Goal: Task Accomplishment & Management: Complete application form

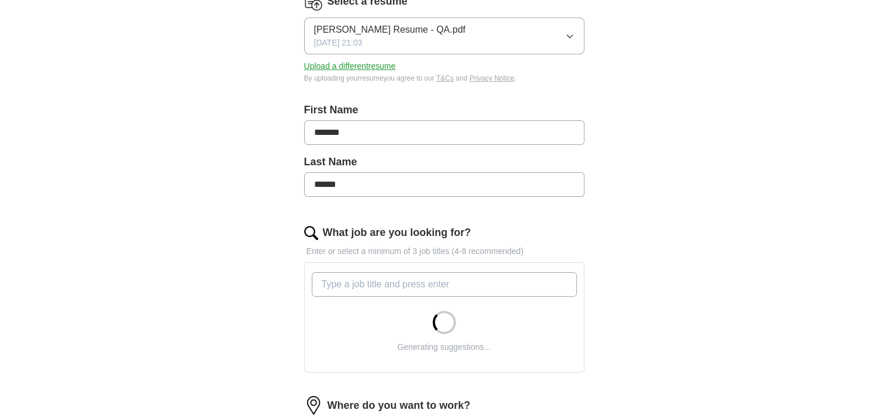
scroll to position [208, 0]
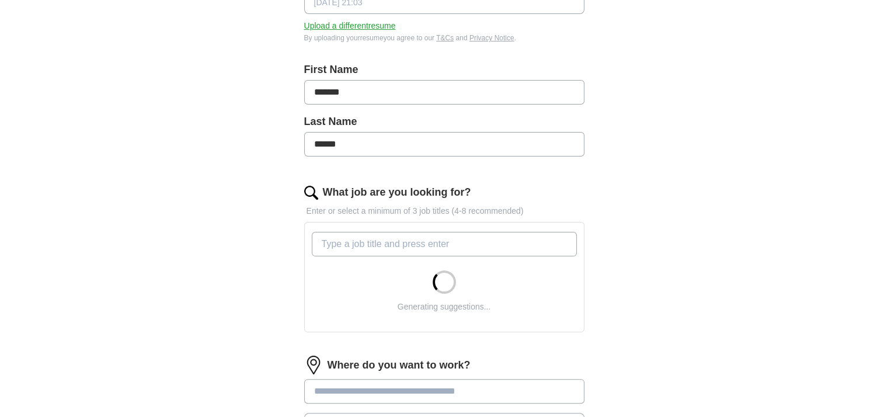
click at [375, 242] on input "What job are you looking for?" at bounding box center [444, 244] width 265 height 25
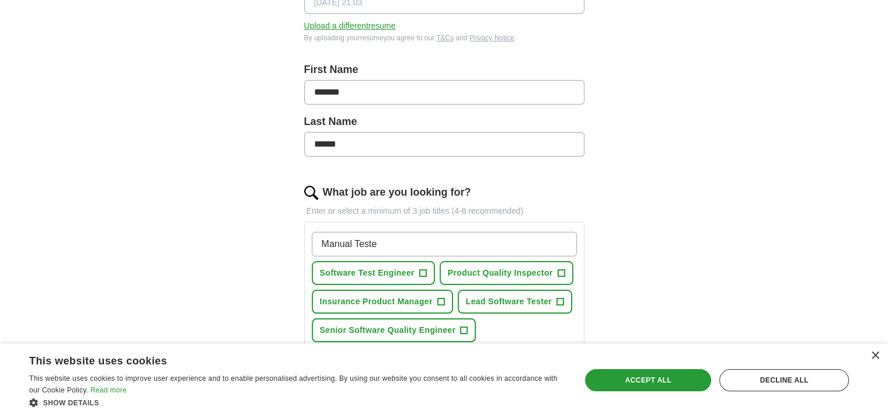
type input "Manual Tester"
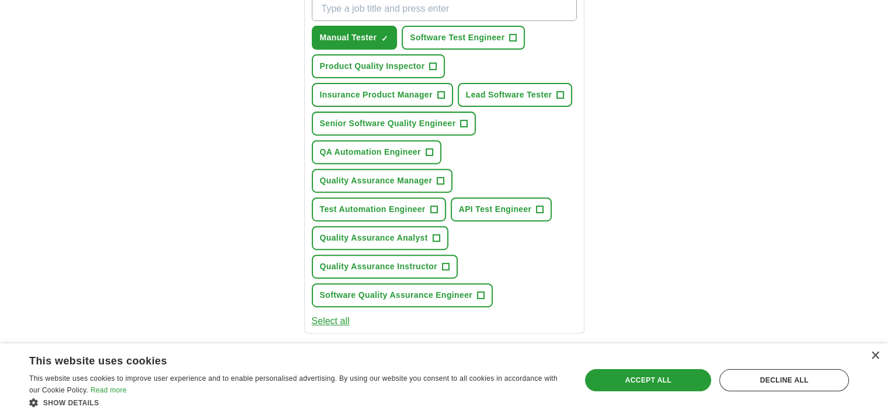
scroll to position [428, 0]
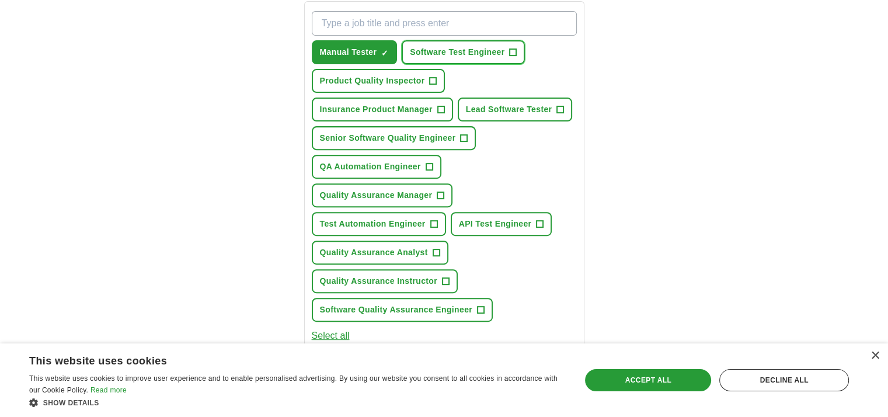
click at [509, 51] on span "+" at bounding box center [512, 52] width 7 height 9
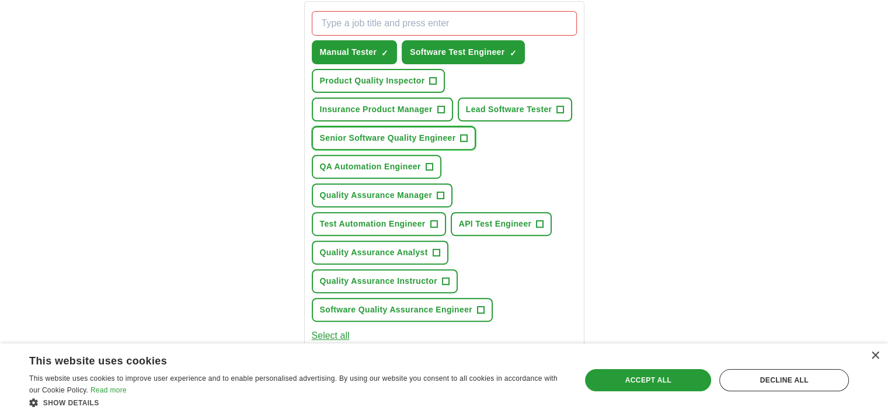
click at [467, 134] on button "Senior Software Quality Engineer +" at bounding box center [394, 138] width 165 height 24
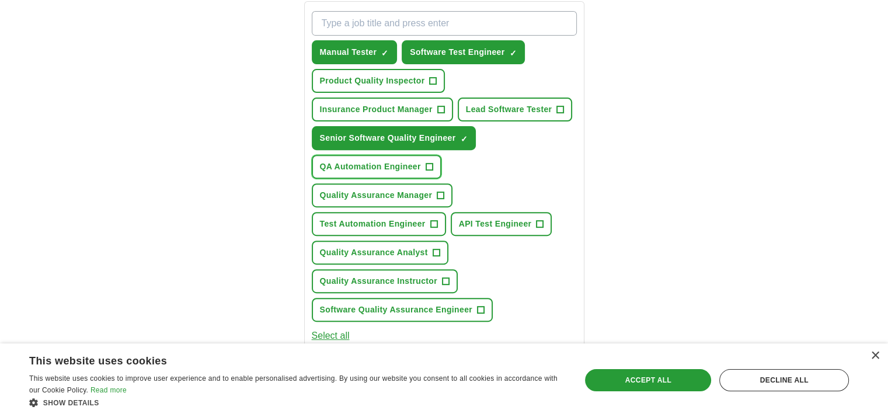
click at [424, 155] on button "QA Automation Engineer +" at bounding box center [377, 167] width 130 height 24
click at [425, 212] on button "Test Automation Engineer +" at bounding box center [379, 224] width 134 height 24
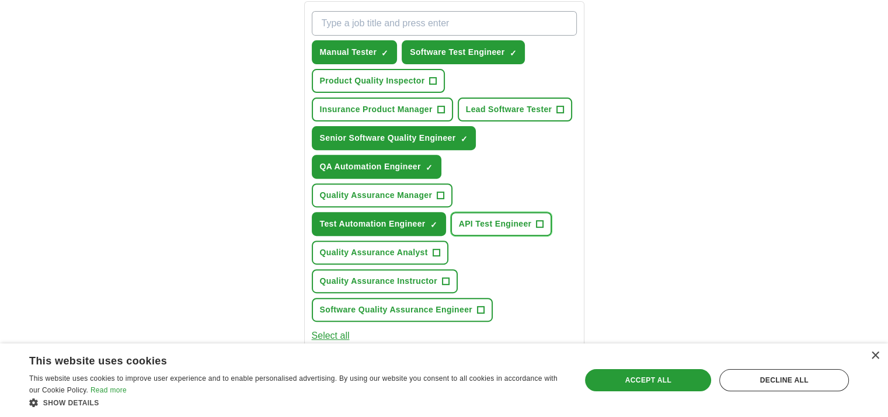
click at [483, 218] on span "API Test Engineer" at bounding box center [495, 224] width 73 height 12
click at [408, 253] on span "Quality Assurance Analyst" at bounding box center [374, 252] width 108 height 12
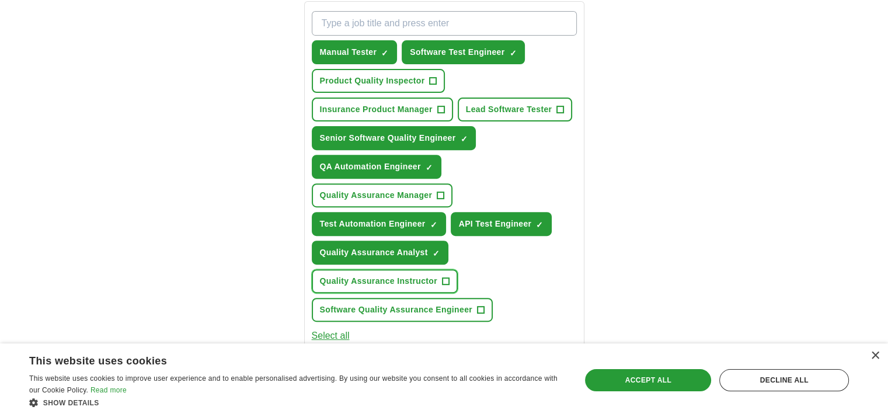
click at [409, 282] on button "Quality Assurance Instructor +" at bounding box center [385, 281] width 146 height 24
click at [415, 303] on span "Software Quality Assurance Engineer" at bounding box center [396, 309] width 152 height 12
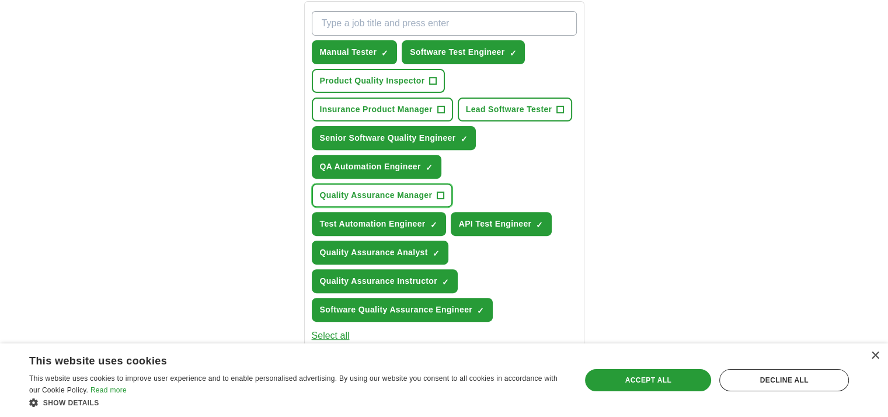
click at [413, 197] on span "Quality Assurance Manager" at bounding box center [376, 195] width 113 height 12
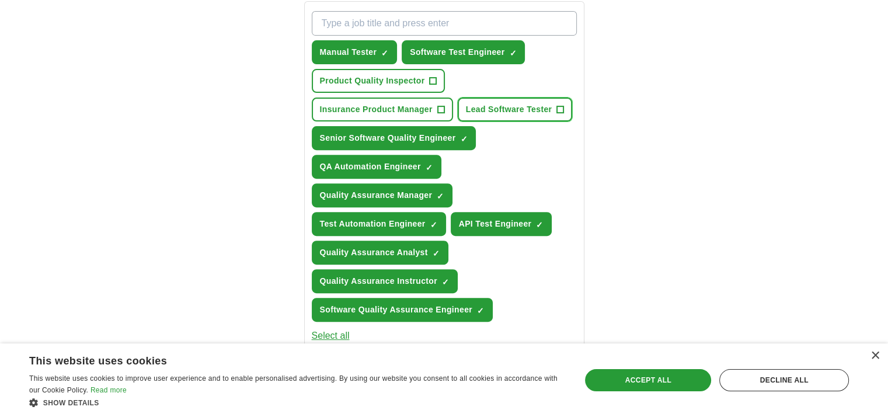
click at [516, 99] on button "Lead Software Tester +" at bounding box center [514, 109] width 115 height 24
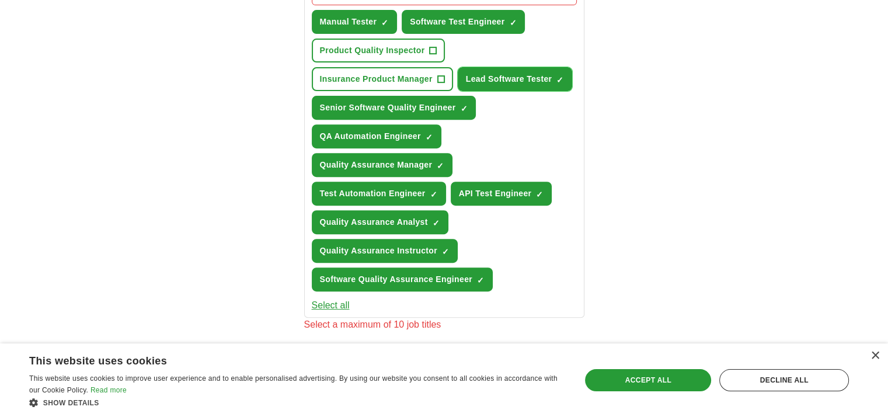
scroll to position [457, 0]
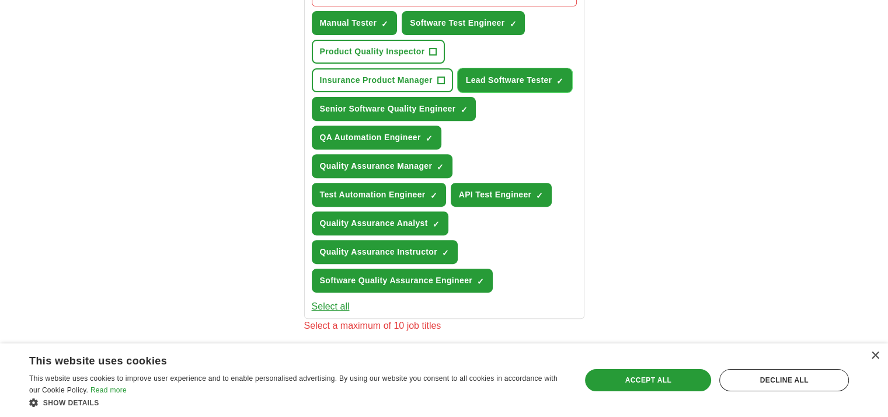
click at [540, 81] on span "Lead Software Tester" at bounding box center [509, 80] width 86 height 12
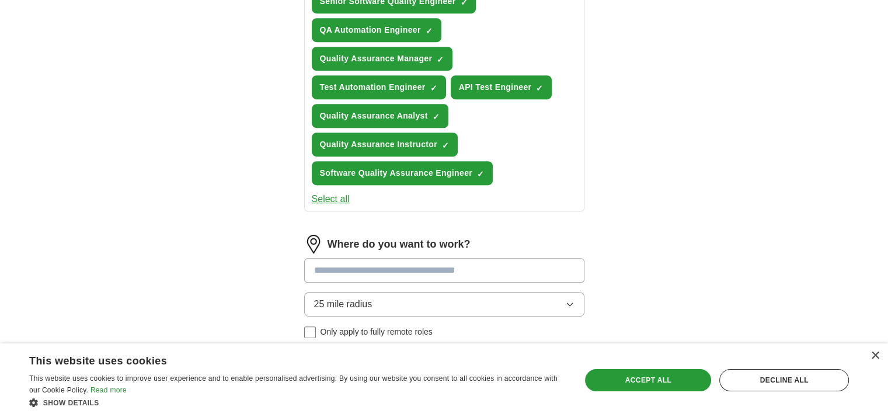
scroll to position [628, 0]
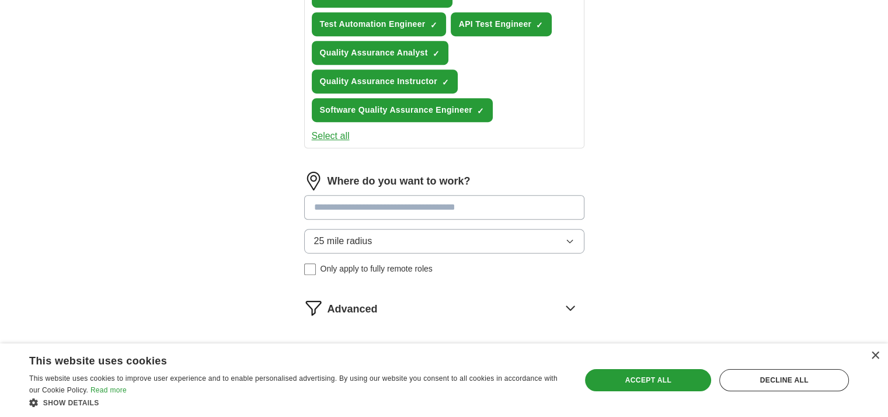
click at [390, 202] on input at bounding box center [444, 207] width 280 height 25
click at [359, 205] on input at bounding box center [444, 207] width 280 height 25
type input "******"
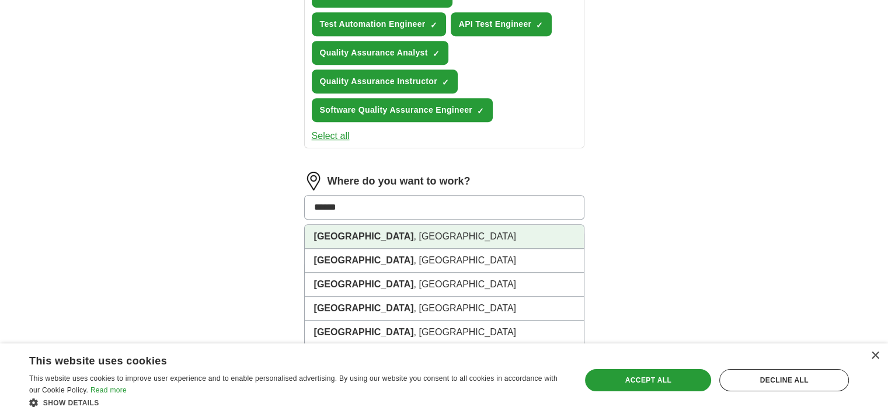
click at [344, 228] on li "[GEOGRAPHIC_DATA] , [GEOGRAPHIC_DATA]" at bounding box center [444, 237] width 279 height 24
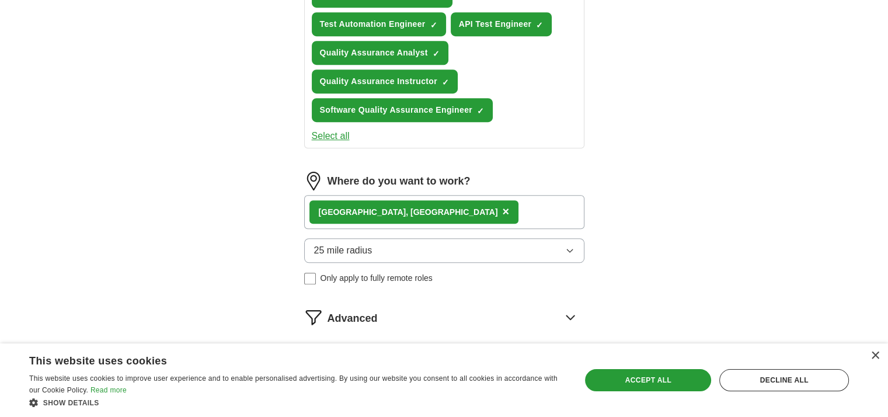
click at [423, 207] on div "[GEOGRAPHIC_DATA] , [GEOGRAPHIC_DATA] ×" at bounding box center [444, 212] width 280 height 34
click at [362, 243] on span "25 mile radius" at bounding box center [343, 250] width 58 height 14
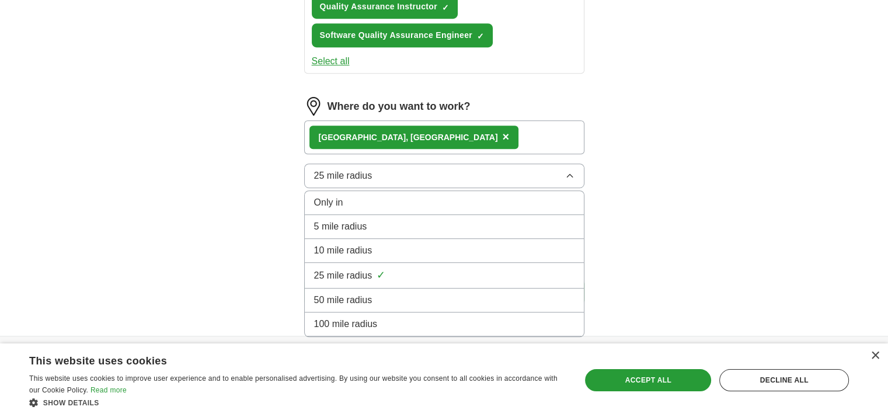
scroll to position [733, 0]
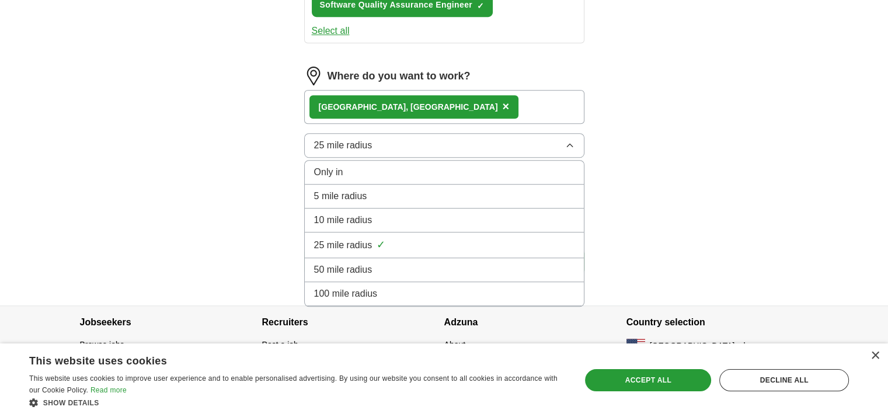
click at [359, 266] on span "50 mile radius" at bounding box center [343, 270] width 58 height 14
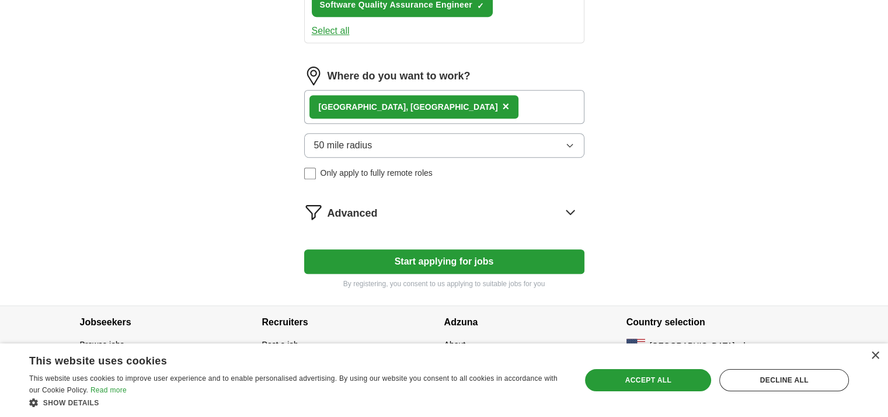
click at [574, 208] on icon at bounding box center [570, 211] width 19 height 19
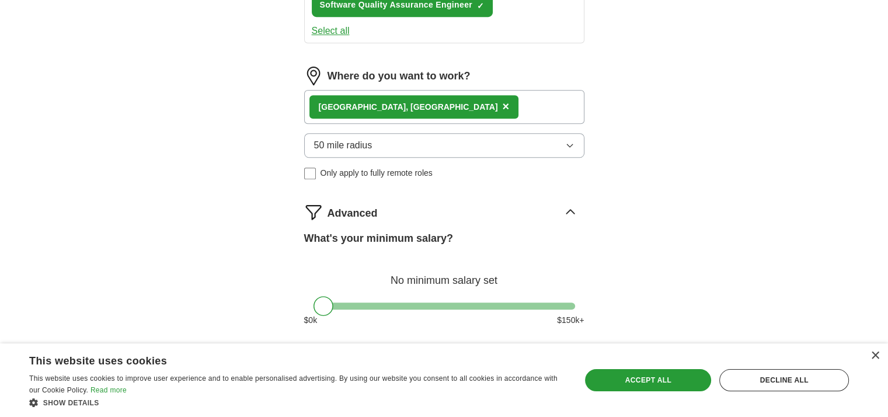
scroll to position [839, 0]
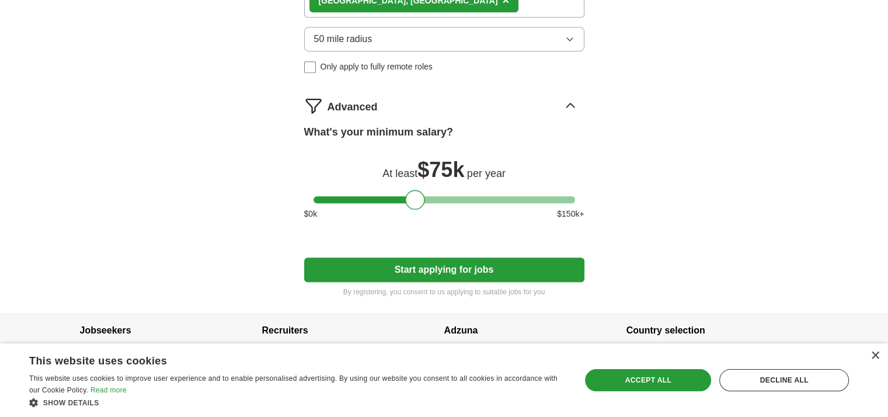
drag, startPoint x: 320, startPoint y: 188, endPoint x: 411, endPoint y: 200, distance: 91.7
click at [411, 200] on div at bounding box center [415, 200] width 20 height 20
drag, startPoint x: 415, startPoint y: 195, endPoint x: 406, endPoint y: 197, distance: 9.5
click at [406, 197] on div at bounding box center [405, 200] width 20 height 20
click at [439, 259] on button "Start applying for jobs" at bounding box center [444, 269] width 280 height 25
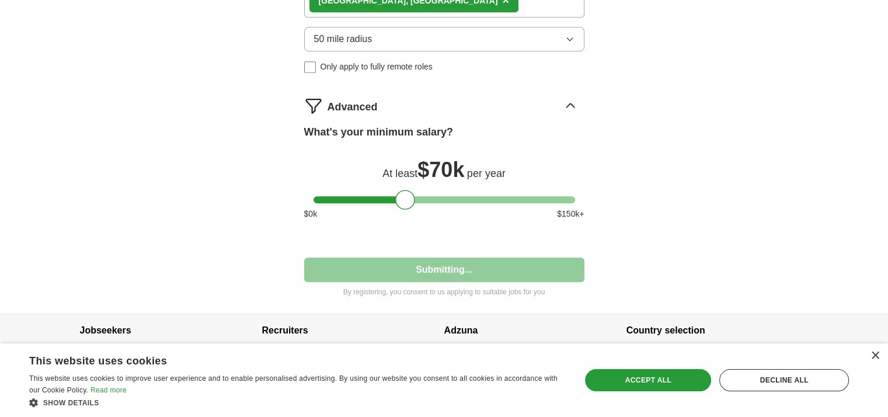
select select "**"
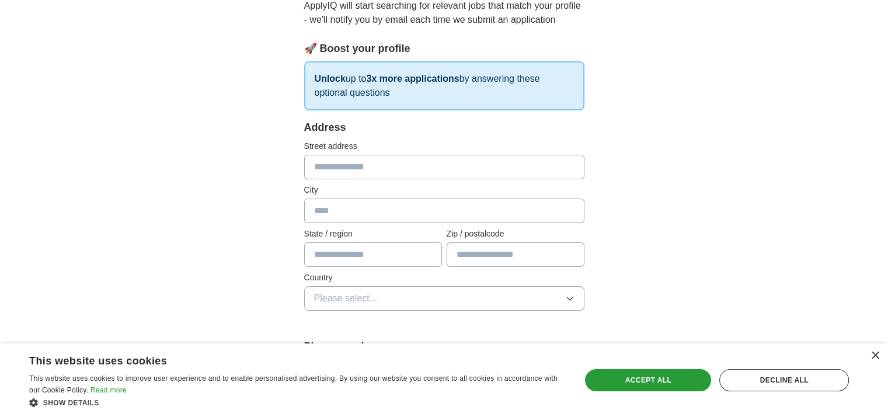
scroll to position [161, 0]
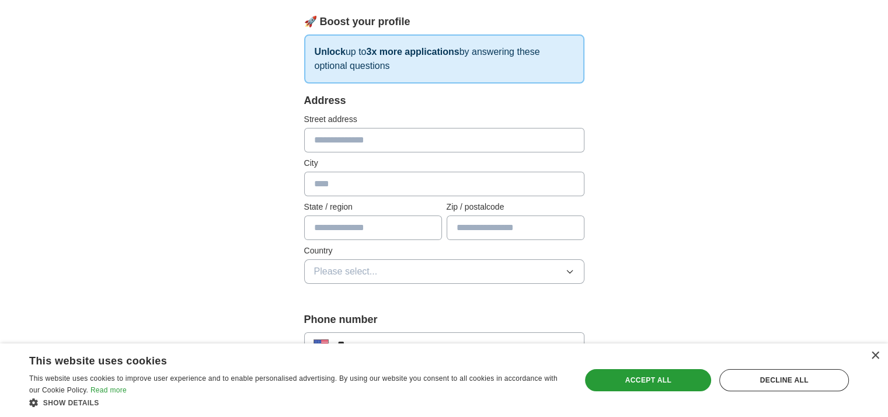
click at [334, 145] on input "text" at bounding box center [444, 140] width 280 height 25
type input "**********"
type input "*********"
type input "*****"
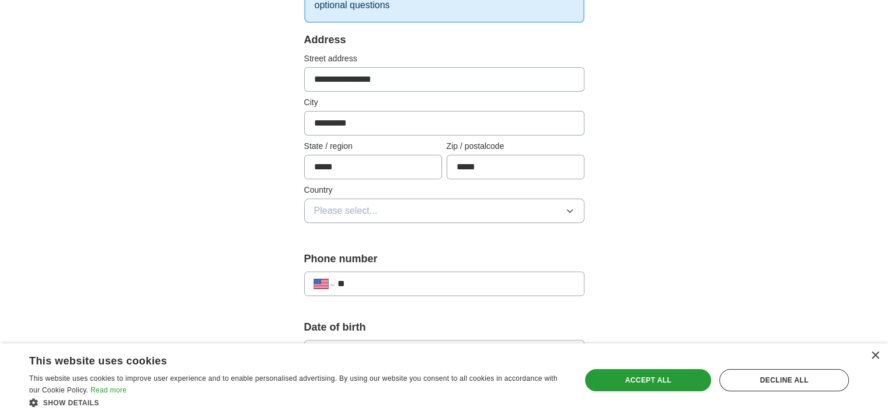
scroll to position [224, 0]
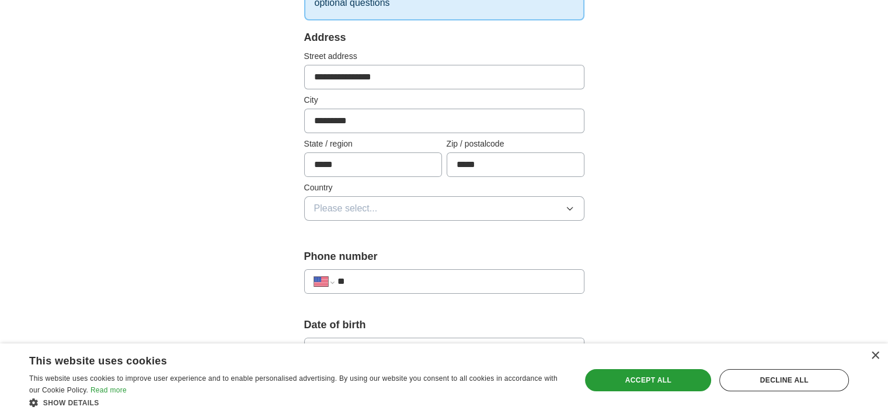
type input "*****"
click at [348, 211] on span "Please select..." at bounding box center [346, 208] width 64 height 14
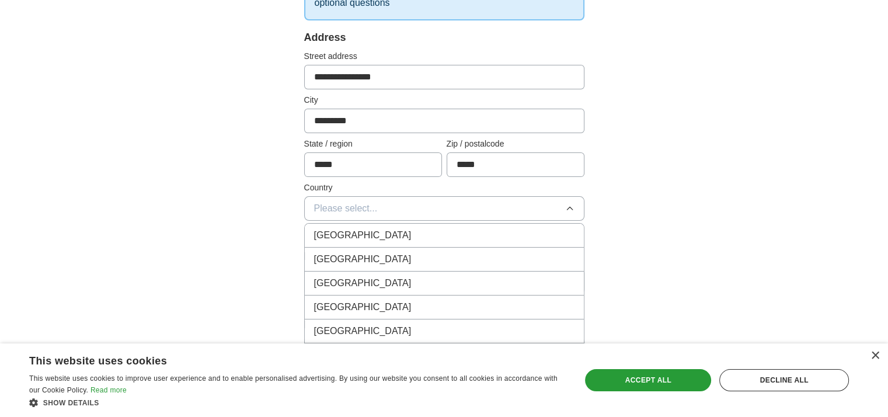
click at [362, 256] on span "[GEOGRAPHIC_DATA]" at bounding box center [362, 259] width 97 height 14
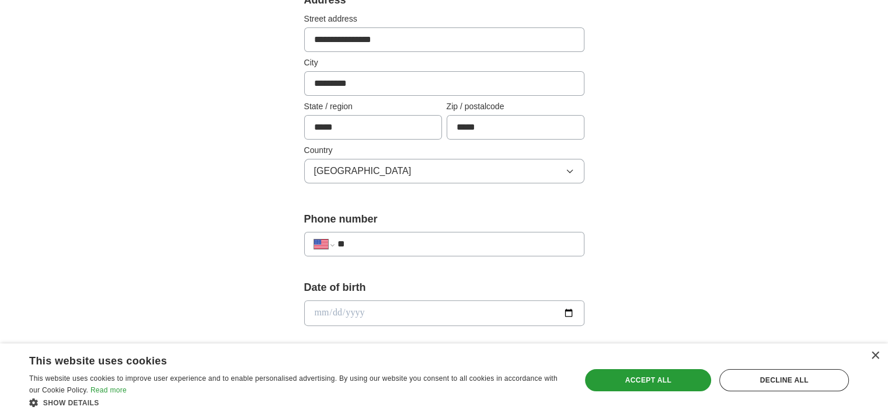
scroll to position [263, 0]
click at [450, 236] on input "**" at bounding box center [455, 242] width 237 height 14
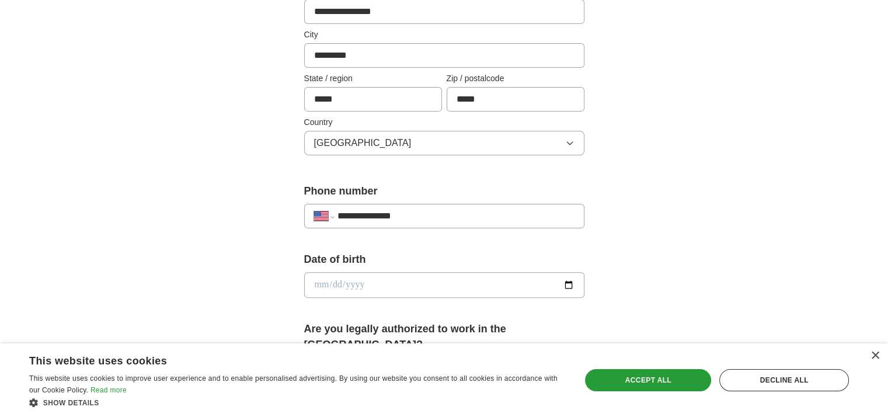
scroll to position [292, 0]
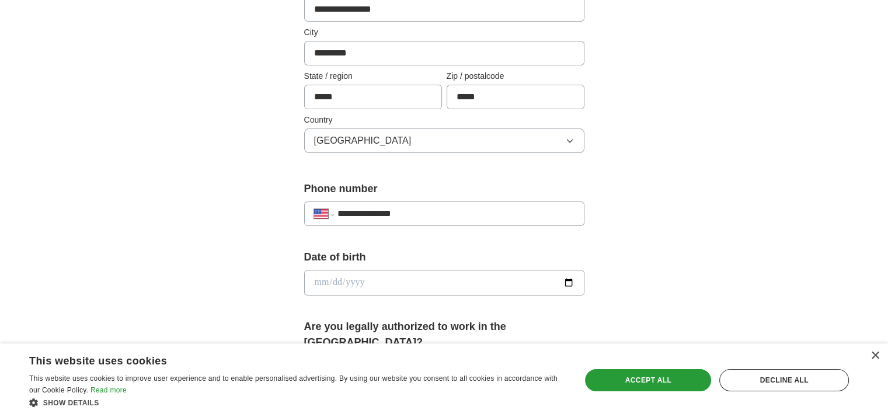
type input "**********"
click at [373, 285] on input "date" at bounding box center [444, 283] width 280 height 26
click at [323, 275] on input "date" at bounding box center [444, 283] width 280 height 26
type input "**********"
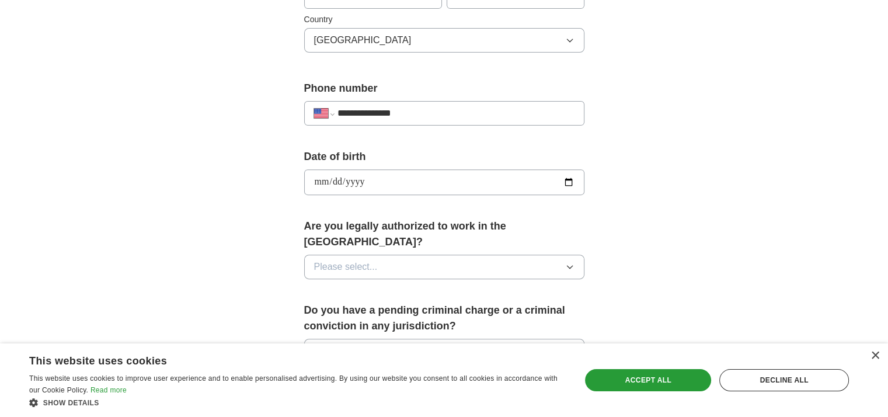
click at [359, 260] on span "Please select..." at bounding box center [346, 267] width 64 height 14
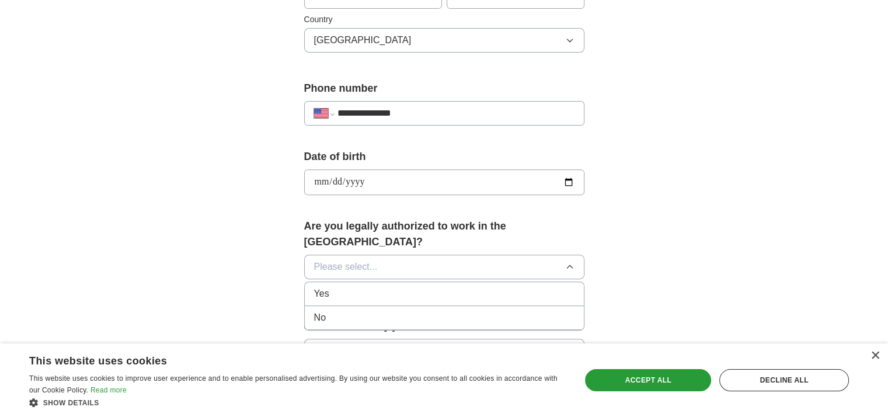
click at [352, 287] on div "Yes" at bounding box center [444, 294] width 260 height 14
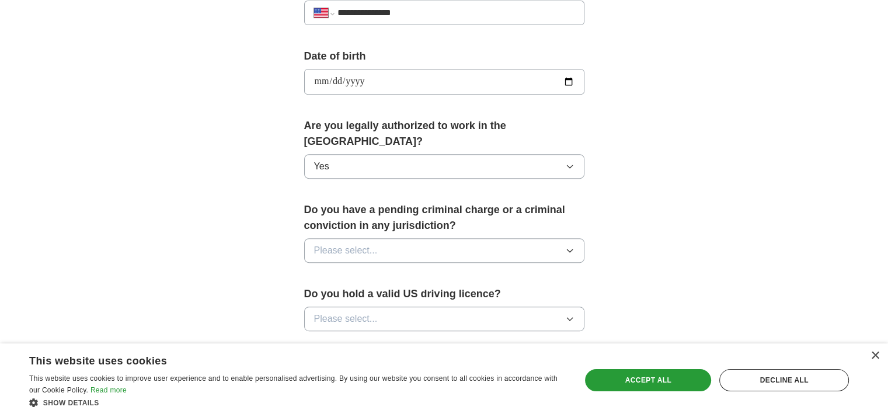
scroll to position [492, 0]
click at [367, 241] on button "Please select..." at bounding box center [444, 250] width 280 height 25
click at [348, 294] on div "No" at bounding box center [444, 301] width 260 height 14
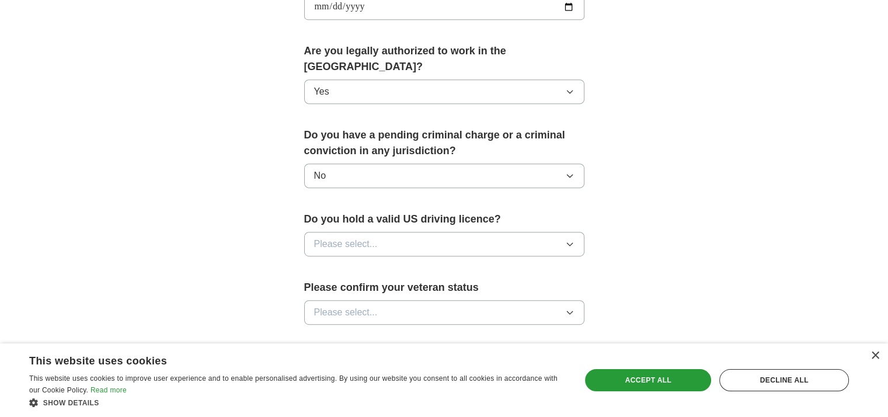
click at [352, 237] on span "Please select..." at bounding box center [346, 244] width 64 height 14
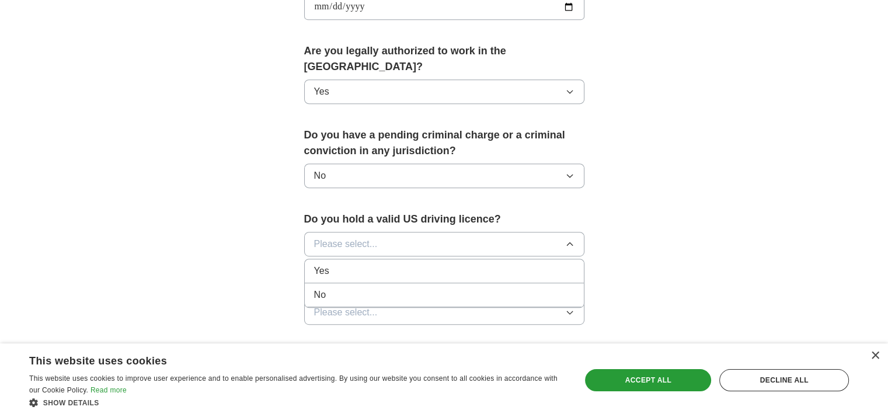
click at [321, 264] on span "Yes" at bounding box center [321, 271] width 15 height 14
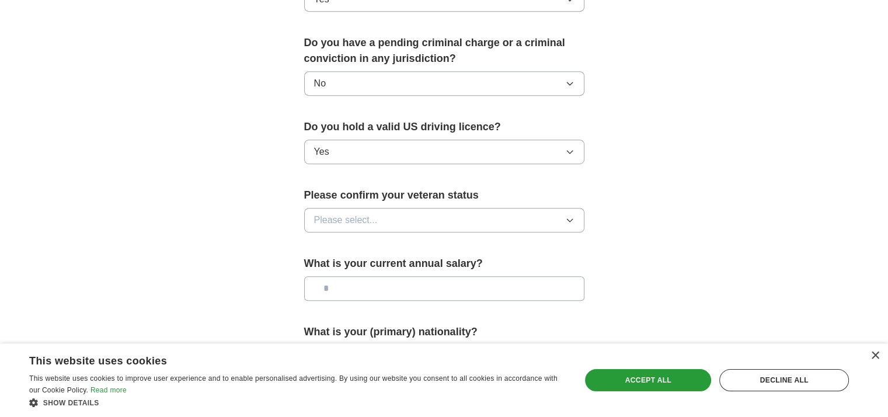
scroll to position [665, 0]
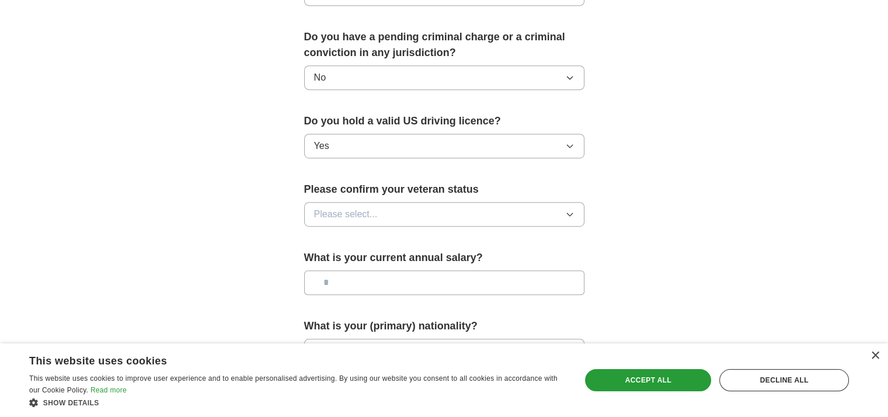
click at [361, 207] on span "Please select..." at bounding box center [346, 214] width 64 height 14
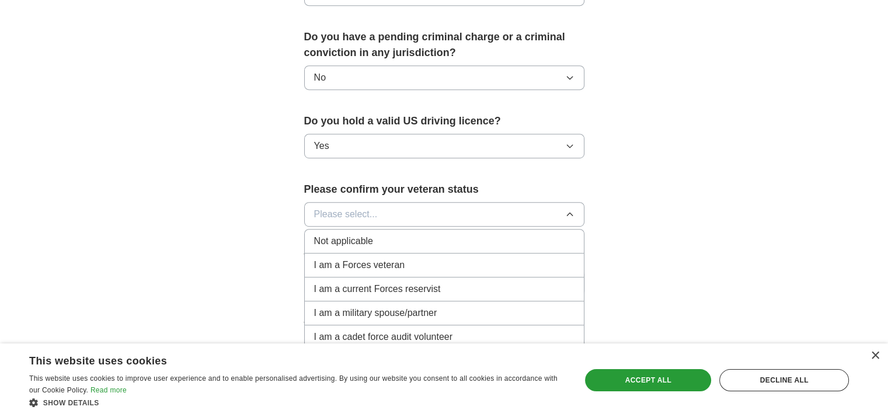
click at [344, 234] on span "Not applicable" at bounding box center [343, 241] width 59 height 14
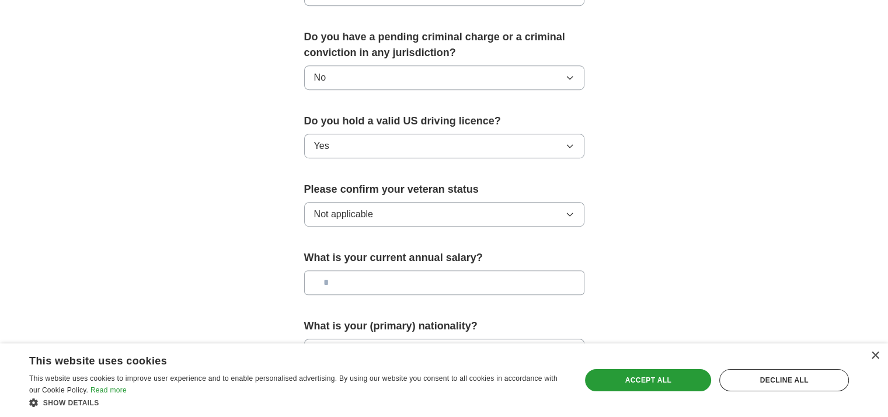
scroll to position [742, 0]
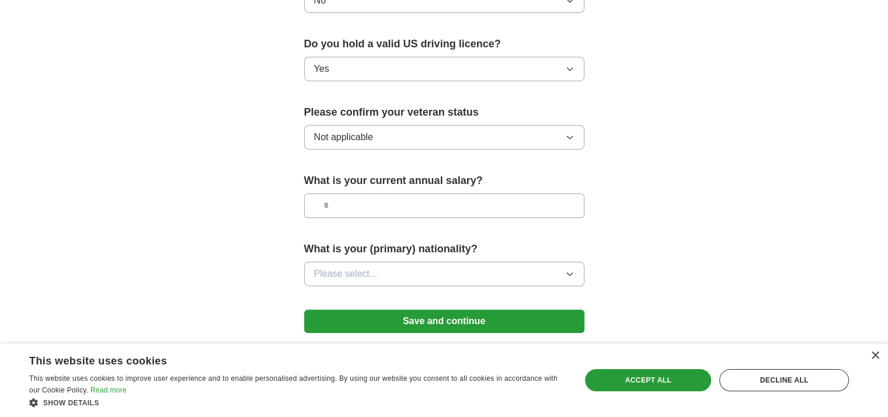
click at [393, 193] on input "text" at bounding box center [444, 205] width 280 height 25
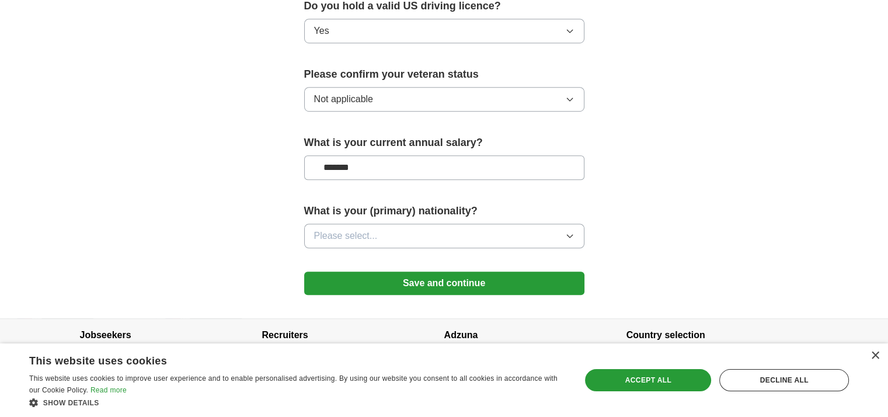
click at [364, 223] on button "Please select..." at bounding box center [444, 235] width 280 height 25
click at [336, 155] on input "*******" at bounding box center [444, 167] width 280 height 25
click at [335, 155] on input "*******" at bounding box center [444, 167] width 280 height 25
type input "*******"
click at [373, 229] on span "Please select..." at bounding box center [346, 236] width 64 height 14
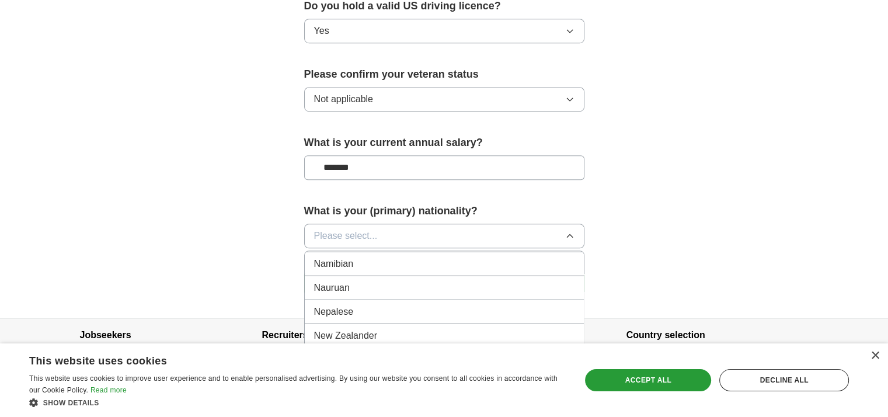
scroll to position [2941, 0]
click at [382, 305] on div "Nepalese" at bounding box center [444, 312] width 260 height 14
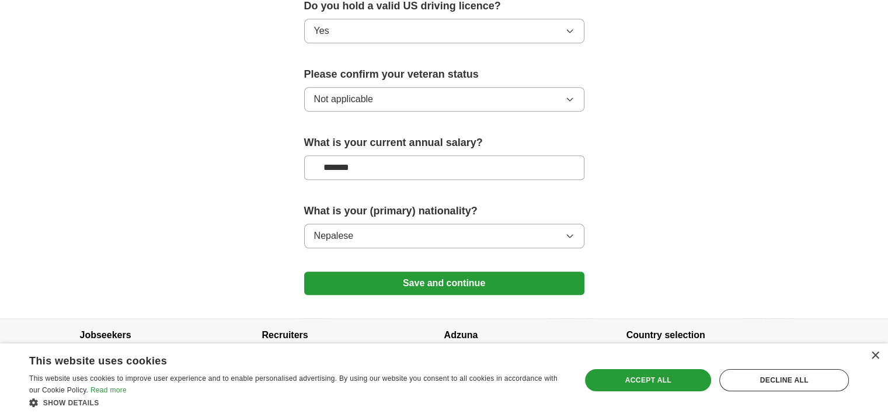
click at [424, 271] on button "Save and continue" at bounding box center [444, 282] width 280 height 23
